Goal: Learn about a topic

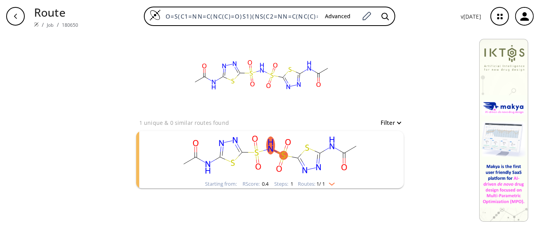
click at [336, 146] on ellipse "clusters" at bounding box center [332, 143] width 9 height 18
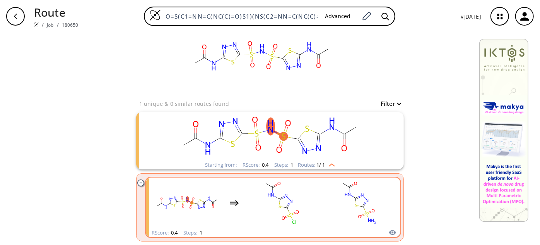
scroll to position [19, 0]
click at [300, 190] on rect "clusters" at bounding box center [282, 203] width 70 height 48
click at [307, 201] on rect "clusters" at bounding box center [282, 203] width 70 height 48
click at [290, 214] on icon "clusters" at bounding box center [291, 215] width 2 height 3
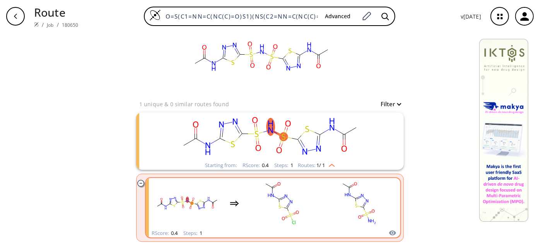
click at [341, 180] on rect "clusters" at bounding box center [359, 203] width 70 height 48
click at [304, 191] on rect "clusters" at bounding box center [282, 203] width 70 height 48
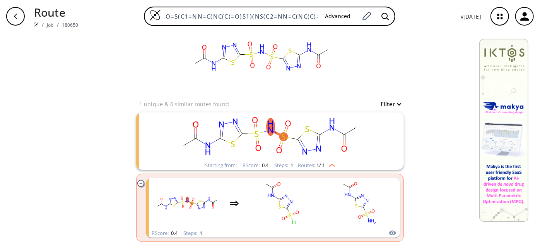
click at [279, 151] on icon "clusters" at bounding box center [279, 150] width 5 height 6
